Goal: Task Accomplishment & Management: Manage account settings

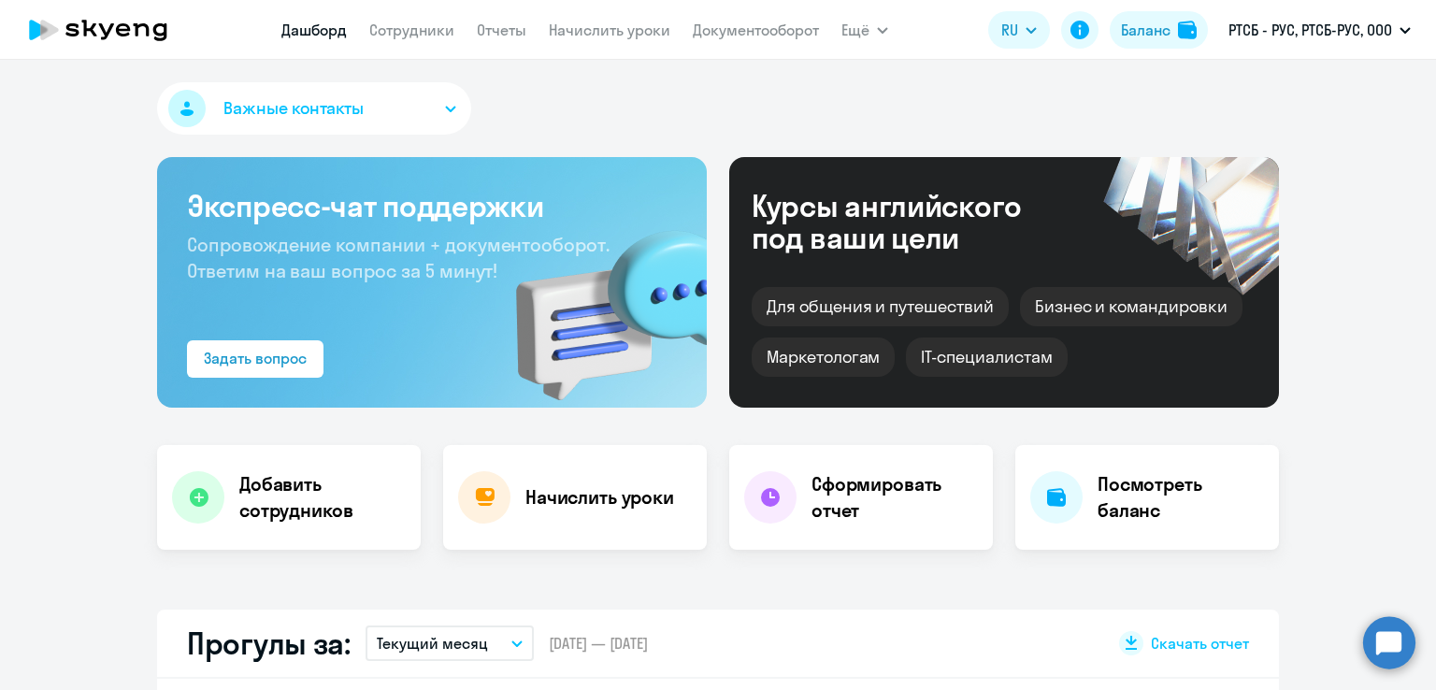
click at [531, 38] on nav "[PERSON_NAME] Отчеты Начислить уроки Документооборот" at bounding box center [550, 29] width 538 height 37
click at [508, 36] on link "Отчеты" at bounding box center [502, 30] width 50 height 19
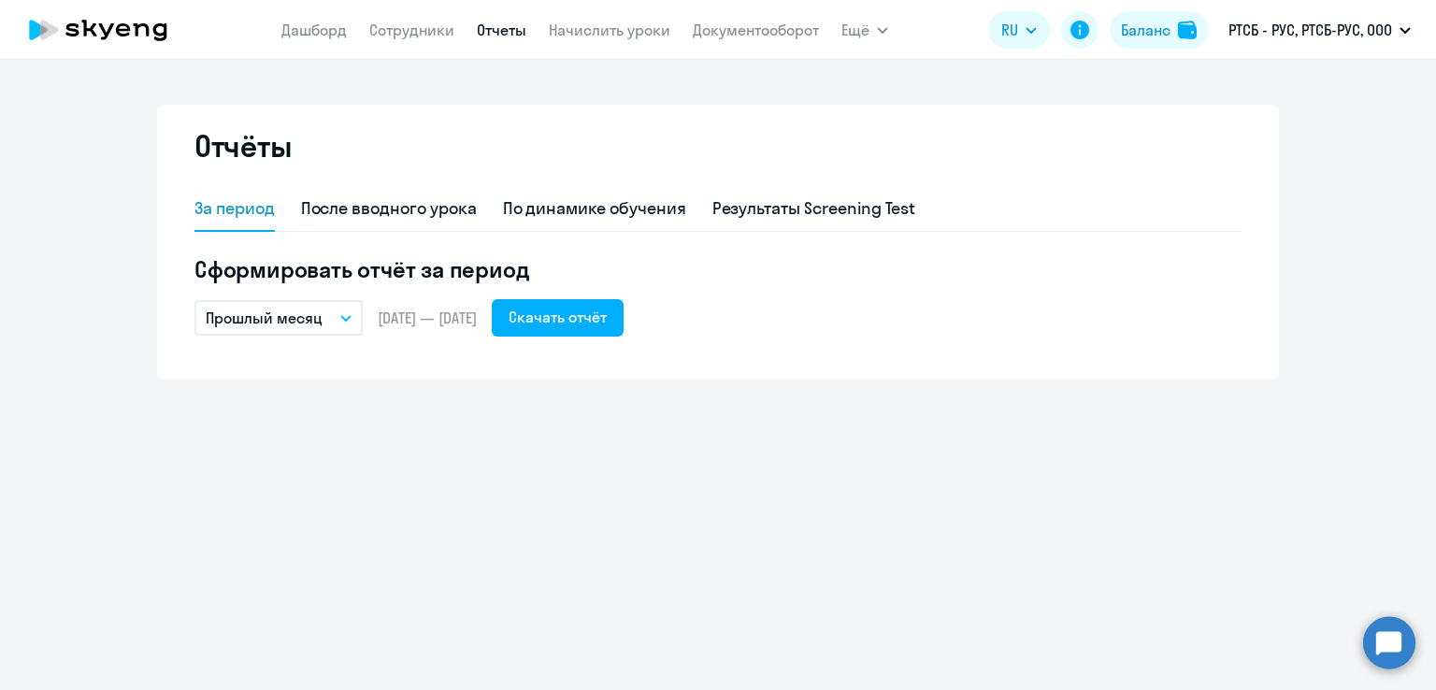
click at [133, 34] on icon at bounding box center [98, 30] width 165 height 47
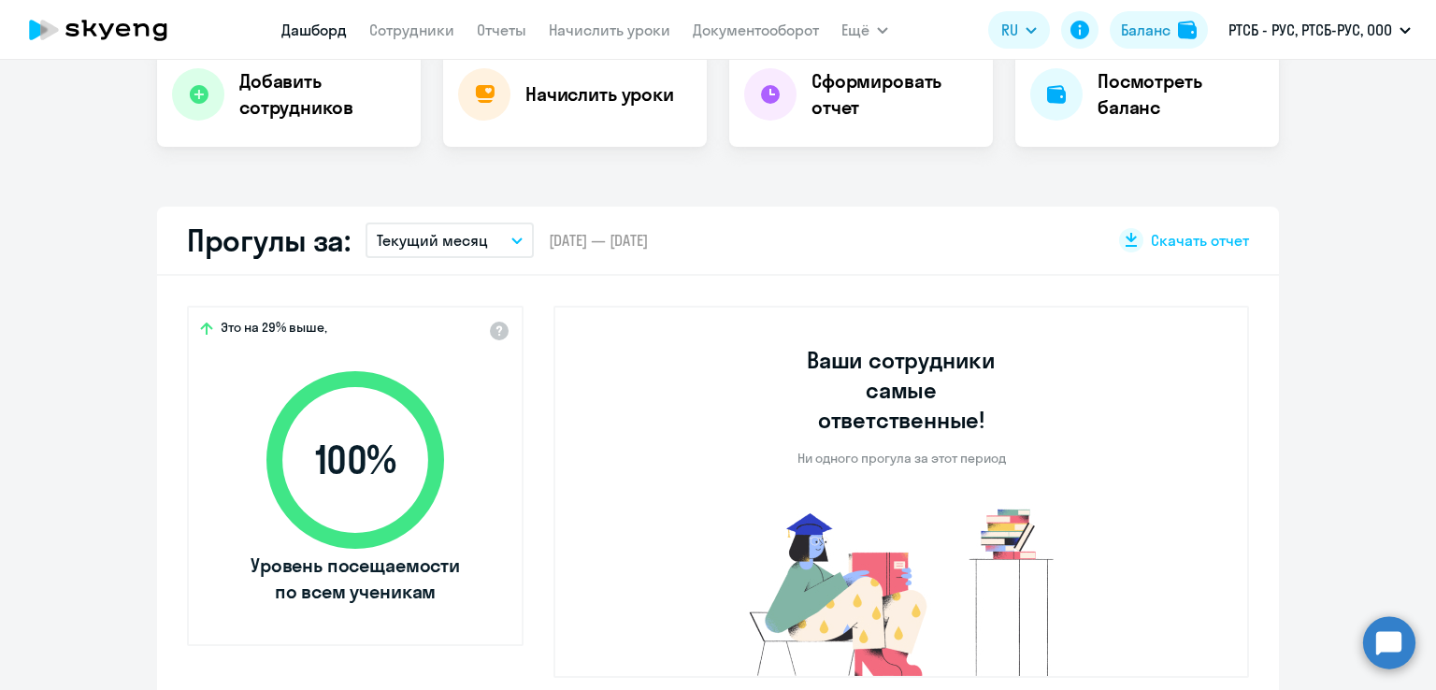
scroll to position [374, 0]
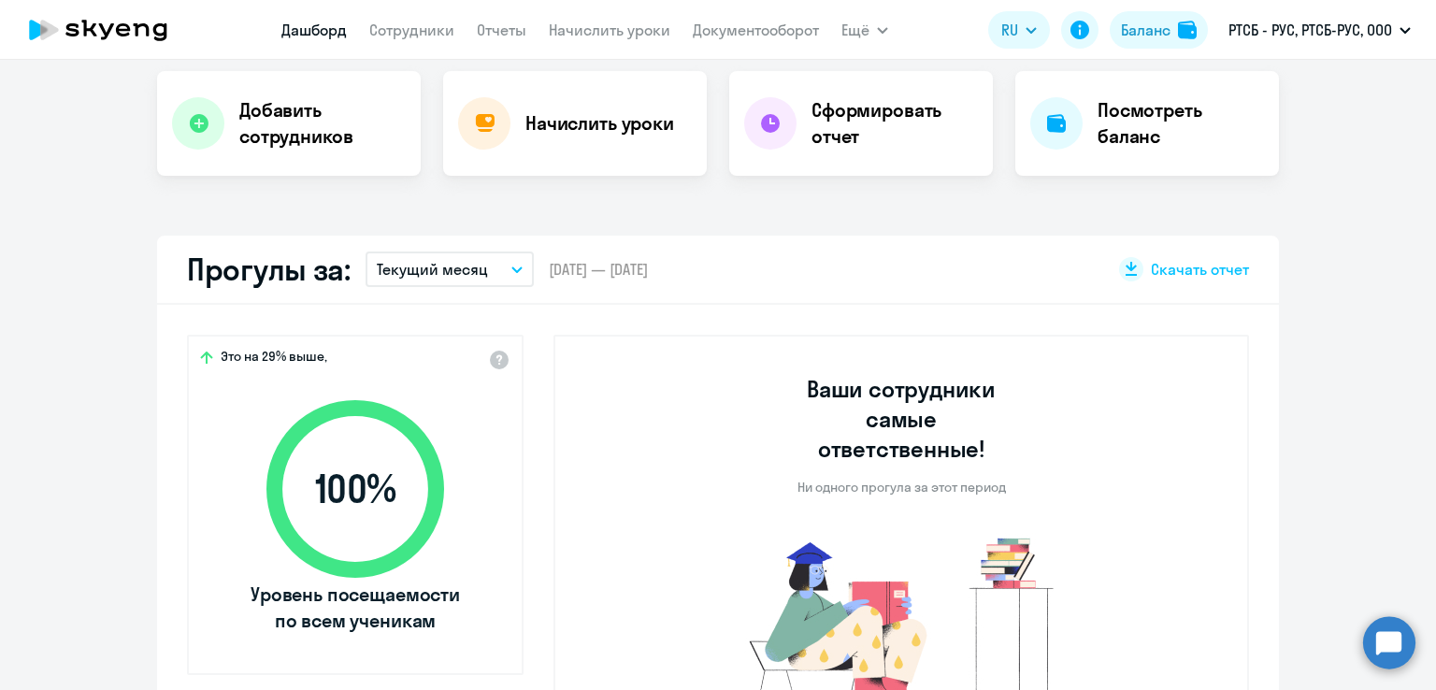
click at [491, 278] on button "Текущий месяц" at bounding box center [450, 270] width 168 height 36
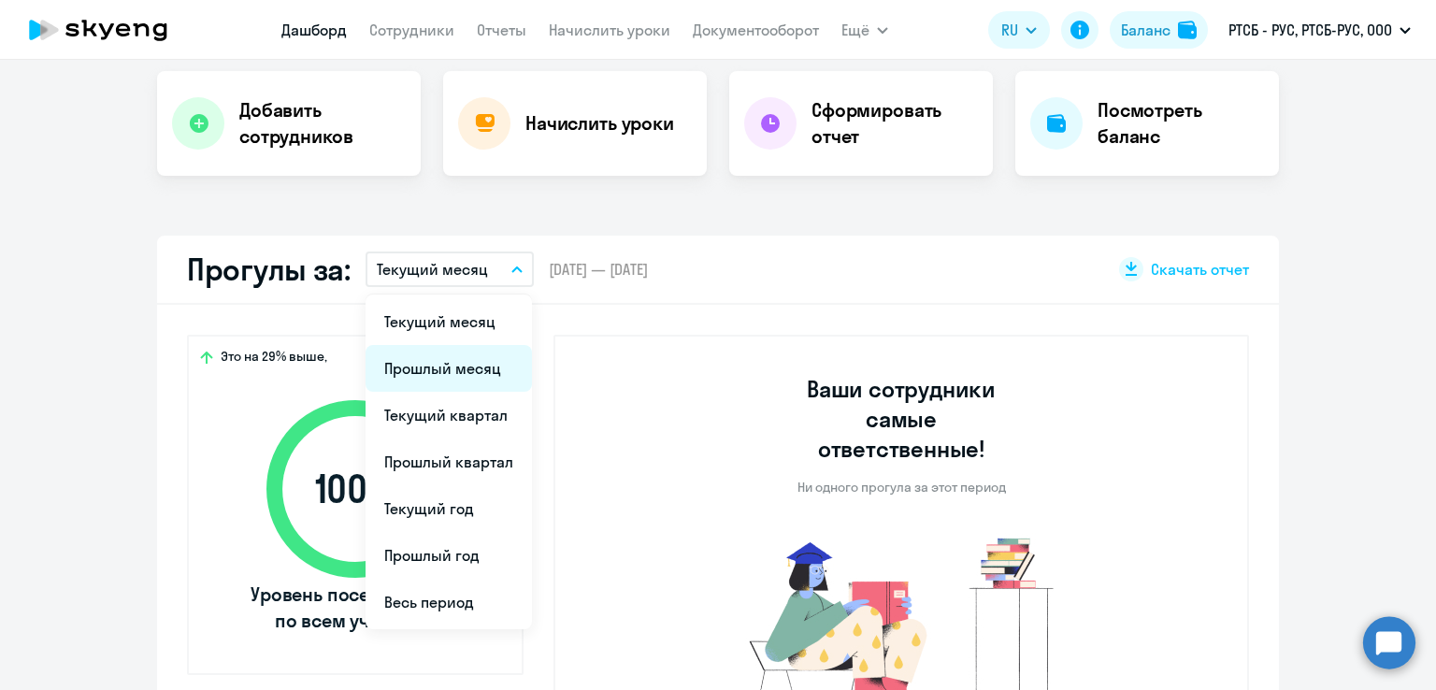
click at [479, 356] on li "Прошлый месяц" at bounding box center [449, 368] width 166 height 47
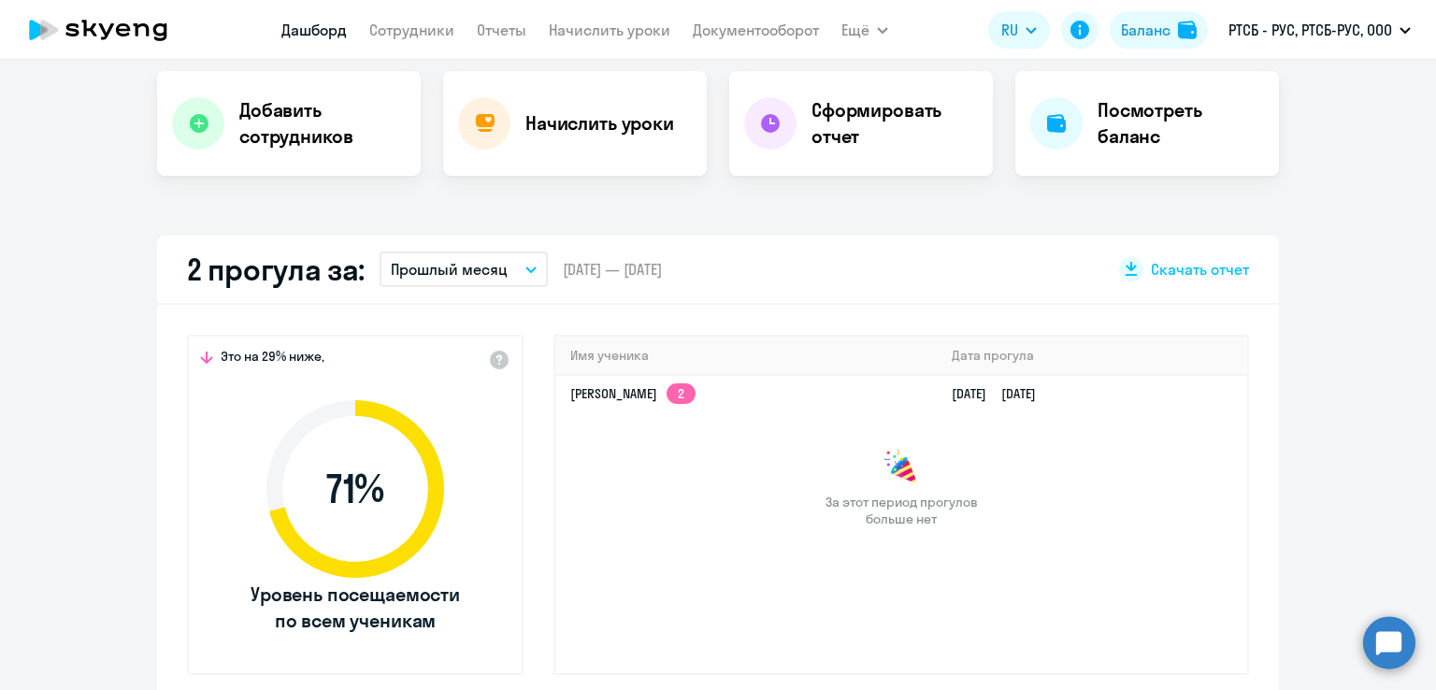
select select "30"
click at [1084, 497] on div "За этот период прогулов больше нет" at bounding box center [901, 488] width 692 height 79
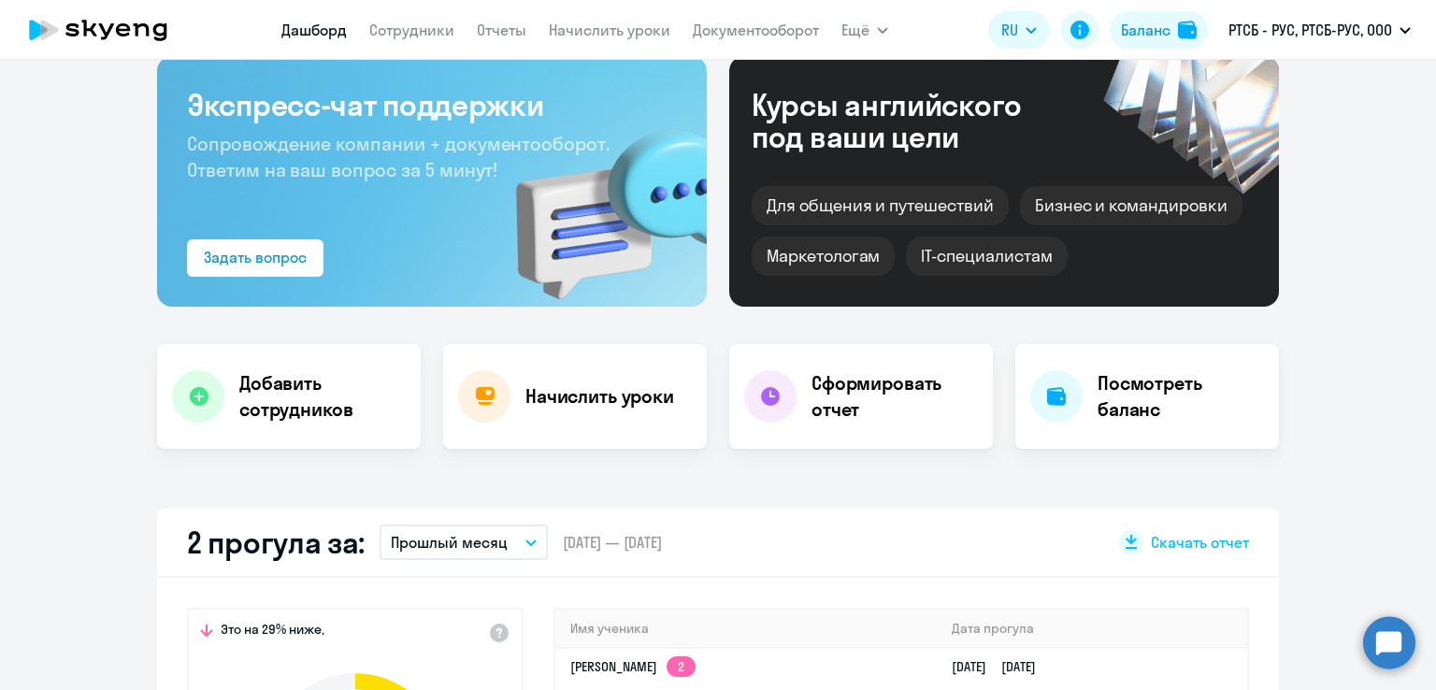
scroll to position [94, 0]
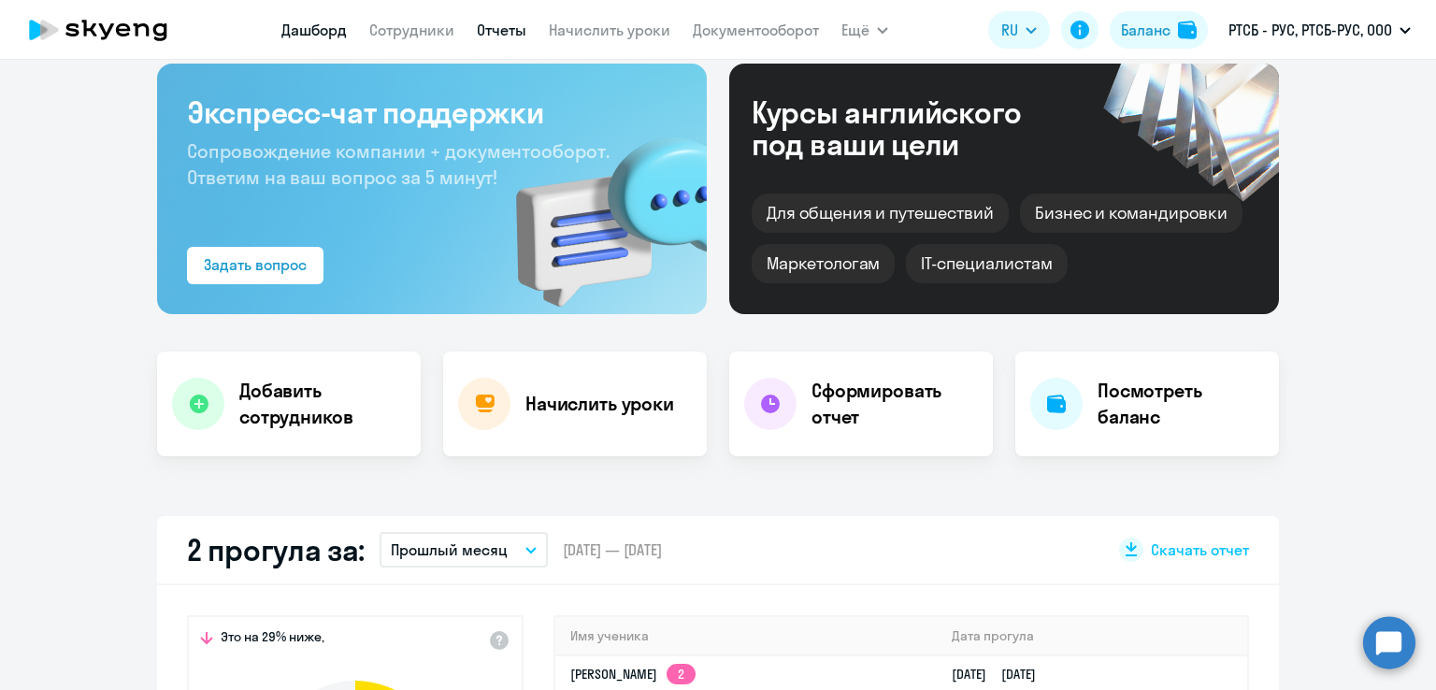
click at [515, 32] on link "Отчеты" at bounding box center [502, 30] width 50 height 19
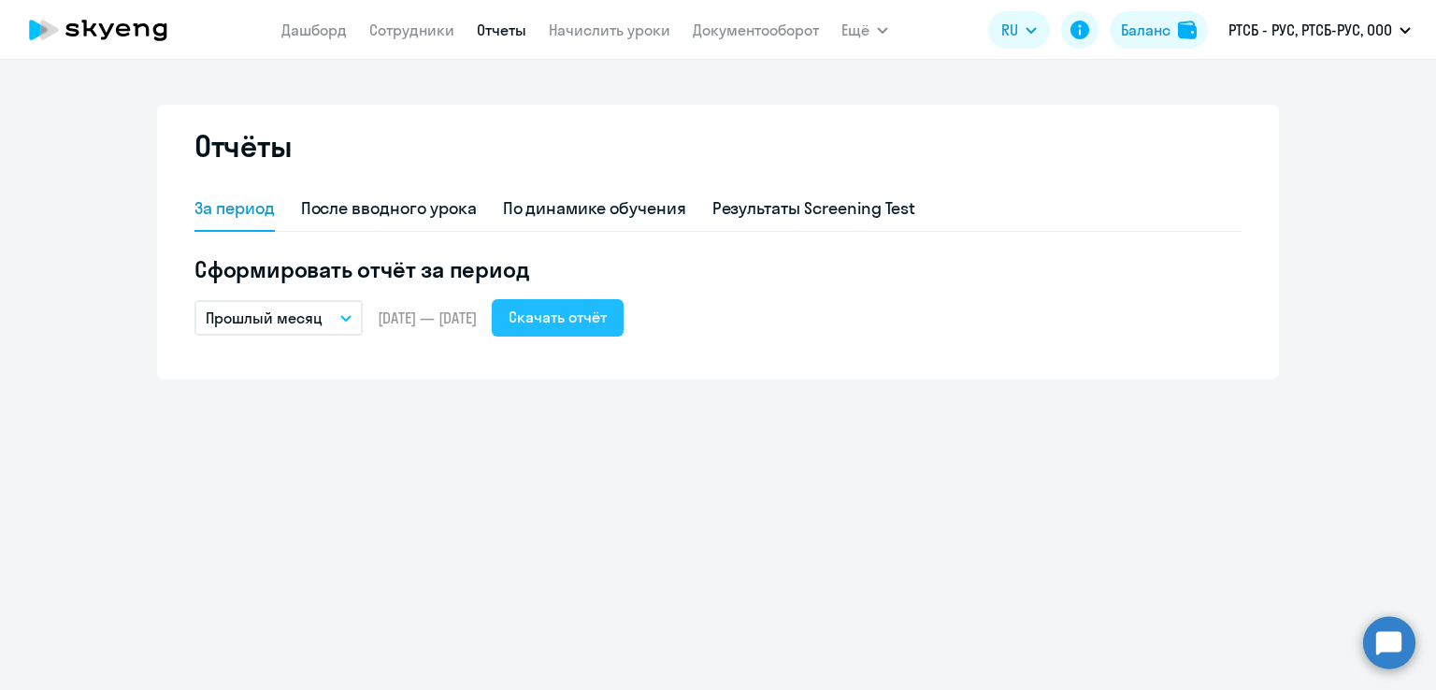
click at [607, 311] on div "Скачать отчёт" at bounding box center [558, 317] width 98 height 22
